Goal: Information Seeking & Learning: Learn about a topic

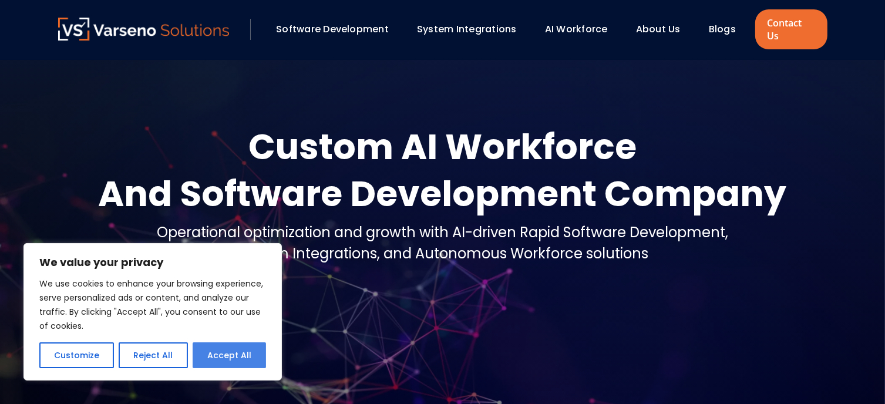
click at [227, 354] on button "Accept All" at bounding box center [229, 356] width 73 height 26
checkbox input "true"
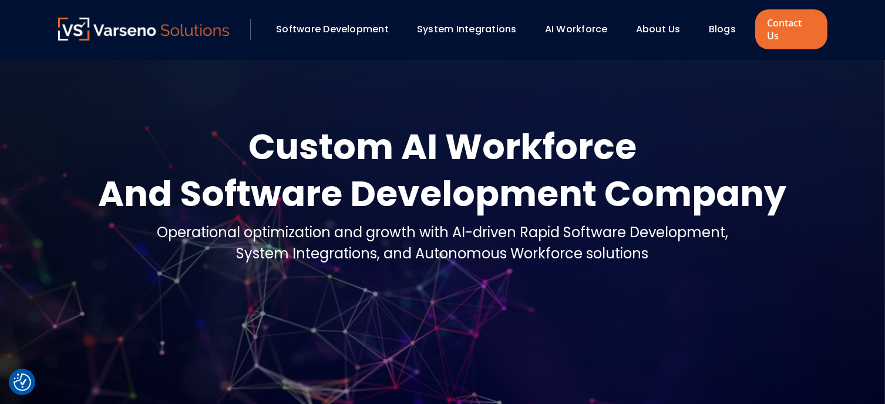
click at [670, 22] on link "About Us" at bounding box center [658, 29] width 45 height 14
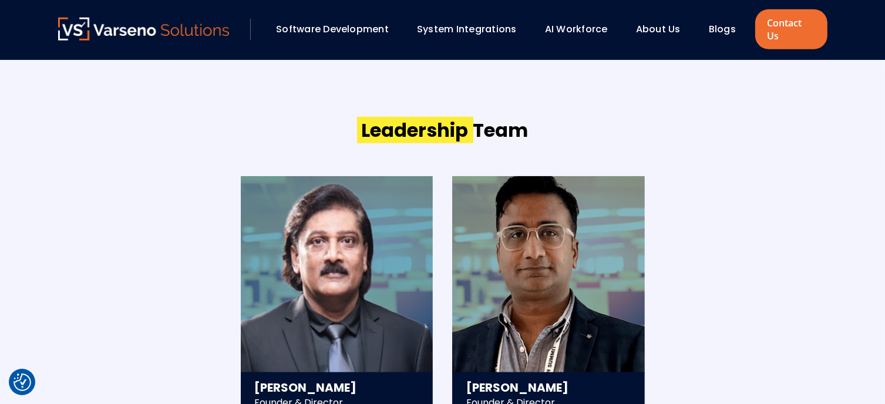
scroll to position [1234, 0]
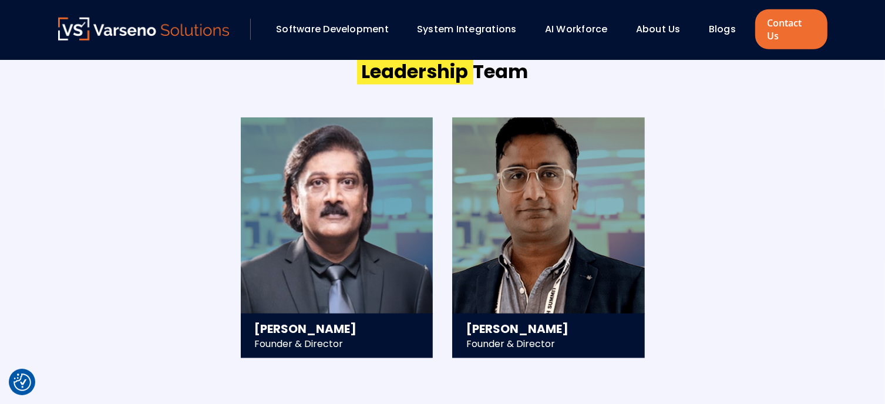
click at [47, 163] on div "Leadership Team [PERSON_NAME] Founder & Director - 25+ years in technology stra…" at bounding box center [442, 208] width 793 height 393
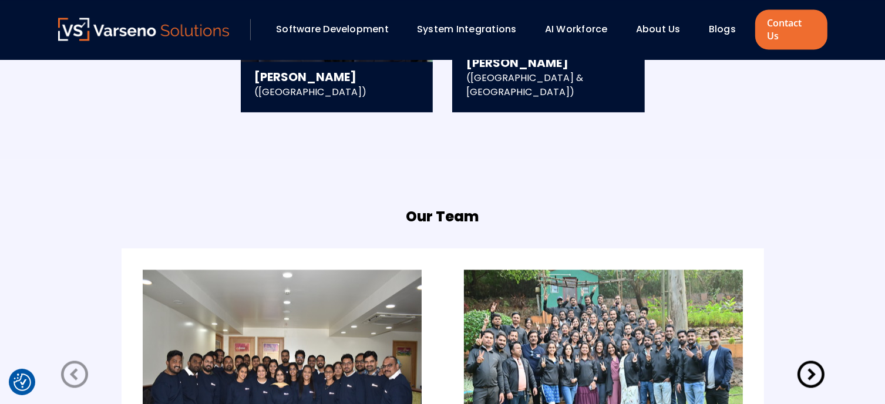
scroll to position [2409, 0]
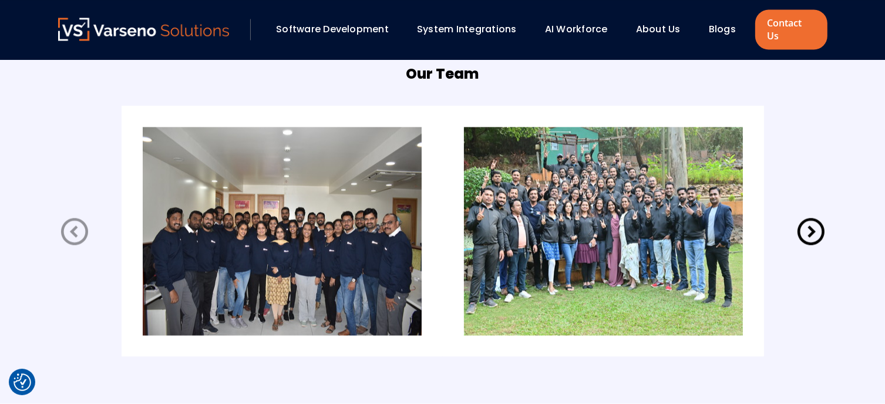
click at [261, 206] on img at bounding box center [282, 231] width 279 height 209
drag, startPoint x: 251, startPoint y: 234, endPoint x: 315, endPoint y: 4, distance: 238.9
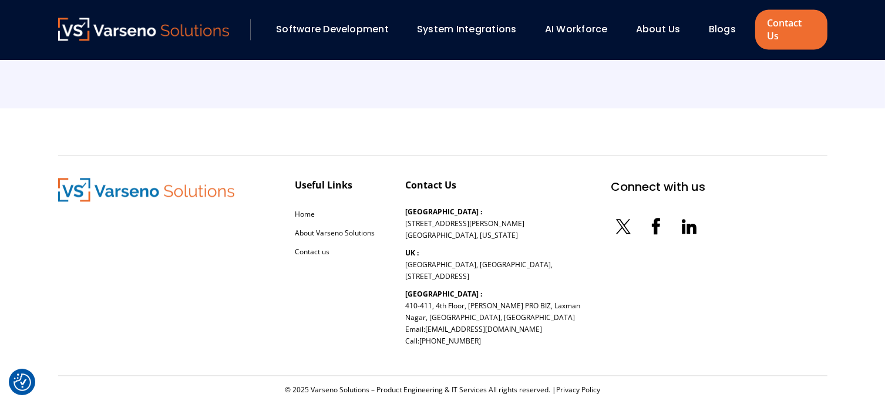
scroll to position [2717, 0]
